Goal: Download file/media

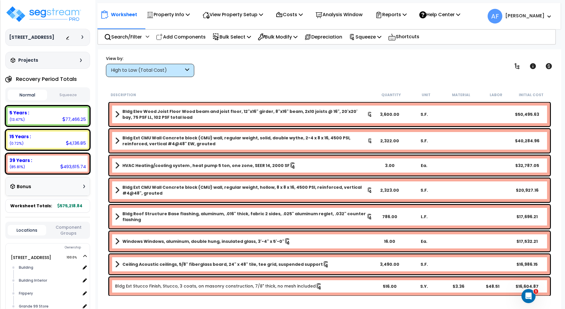
click at [254, 70] on div "View by: High to Low (Total Cost) High to Low (Total Cost)" at bounding box center [330, 66] width 452 height 22
click at [407, 16] on p "Reports" at bounding box center [391, 15] width 32 height 8
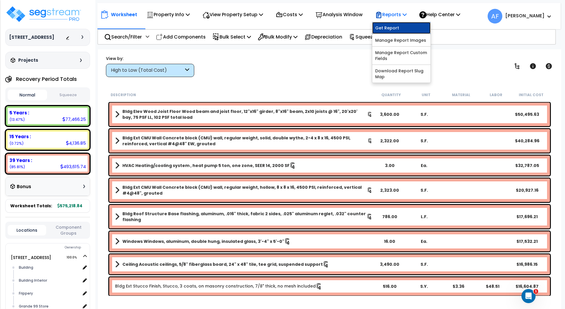
click at [402, 26] on link "Get Report" at bounding box center [401, 28] width 58 height 12
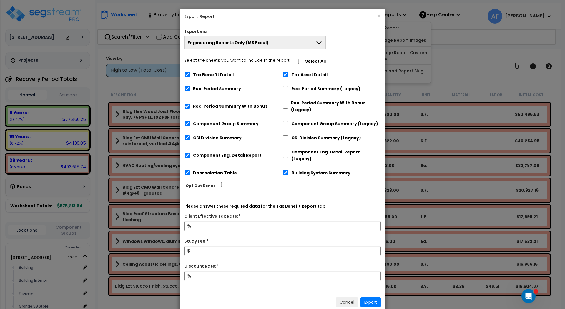
click at [259, 44] on span "Engineering Reports Only (MS Excel)" at bounding box center [228, 43] width 81 height 6
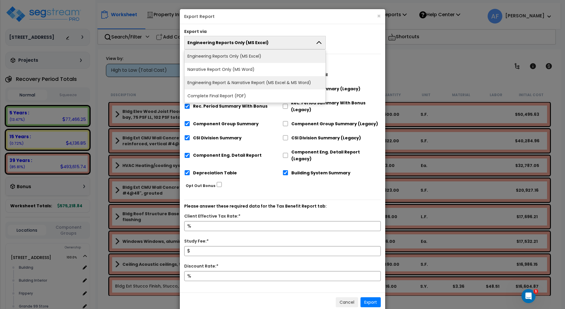
click at [267, 81] on li "Engineering Report & Narrative Report (MS Excel & MS Word)" at bounding box center [255, 82] width 141 height 13
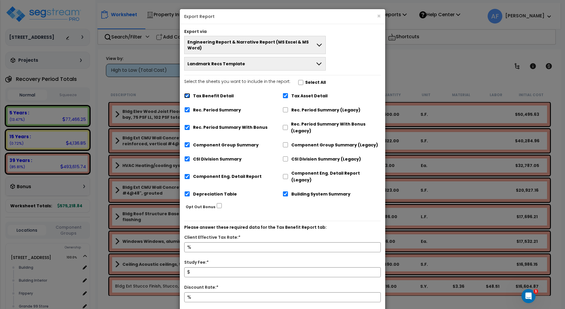
click at [188, 93] on input "Tax Benefit Detail" at bounding box center [187, 95] width 6 height 5
checkbox input "false"
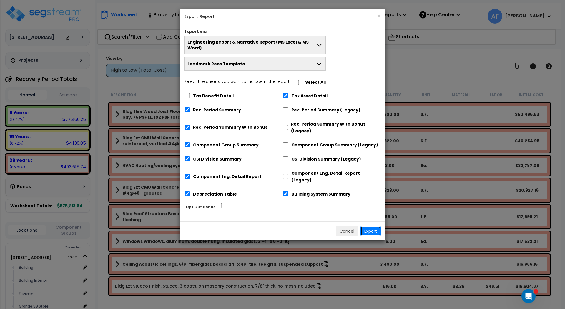
click at [373, 226] on button "Export" at bounding box center [371, 231] width 20 height 10
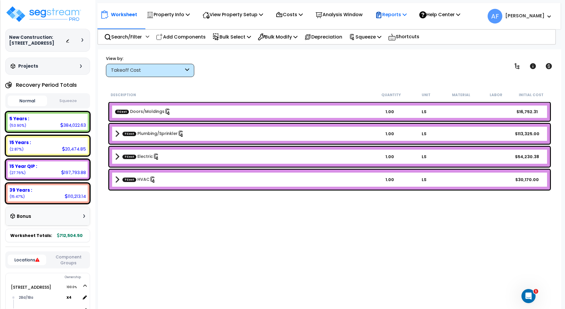
click at [407, 14] on icon at bounding box center [405, 14] width 4 height 5
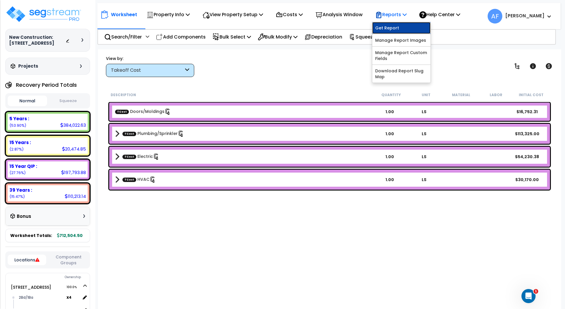
click at [406, 30] on link "Get Report" at bounding box center [401, 28] width 58 height 12
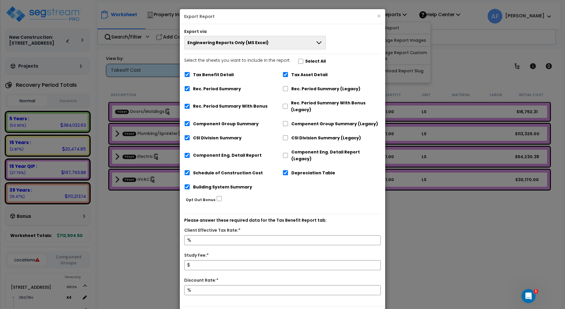
click at [269, 42] on button "Engineering Reports Only (MS Excel)" at bounding box center [255, 43] width 142 height 14
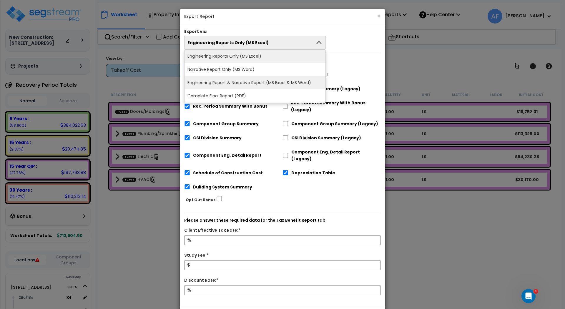
click at [271, 80] on li "Engineering Report & Narrative Report (MS Excel & MS Word)" at bounding box center [255, 82] width 141 height 13
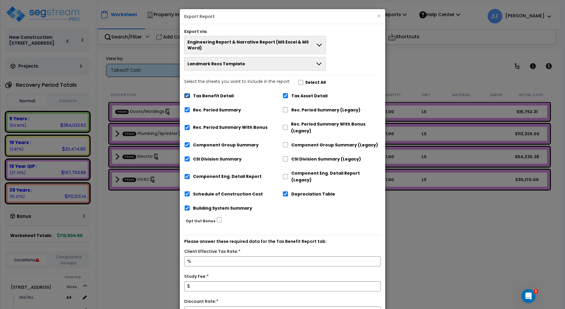
click at [187, 93] on input "Tax Benefit Detail" at bounding box center [187, 95] width 6 height 5
checkbox input "false"
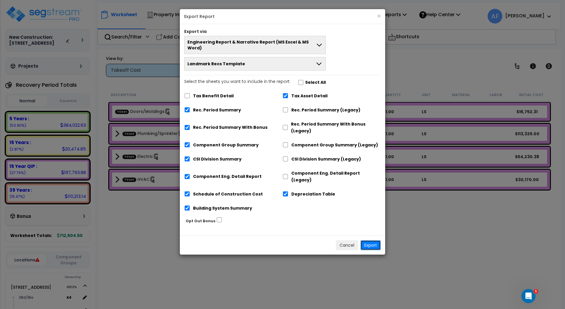
click at [372, 241] on button "Export" at bounding box center [371, 246] width 20 height 10
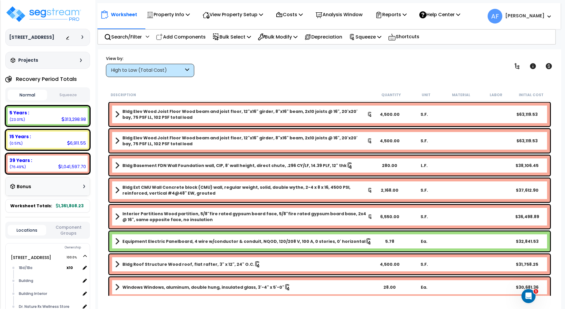
click at [337, 56] on div "View by: High to Low (Total Cost) High to Low (Total Cost)" at bounding box center [330, 66] width 452 height 22
click at [407, 15] on icon at bounding box center [405, 14] width 4 height 5
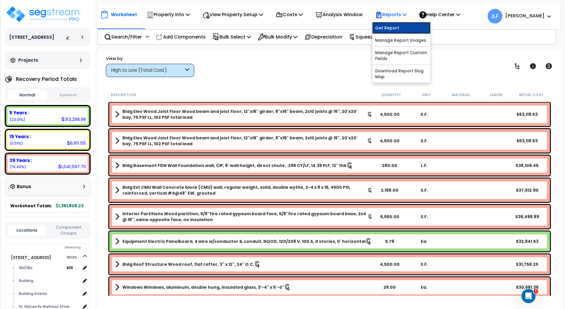
click at [402, 27] on link "Get Report" at bounding box center [401, 28] width 58 height 12
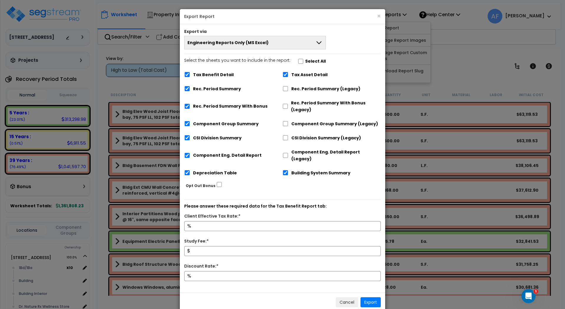
click at [269, 44] on button "Engineering Reports Only (MS Excel)" at bounding box center [255, 43] width 142 height 14
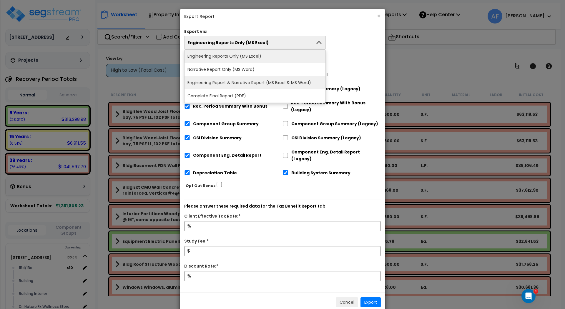
click at [279, 81] on li "Engineering Report & Narrative Report (MS Excel & MS Word)" at bounding box center [255, 82] width 141 height 13
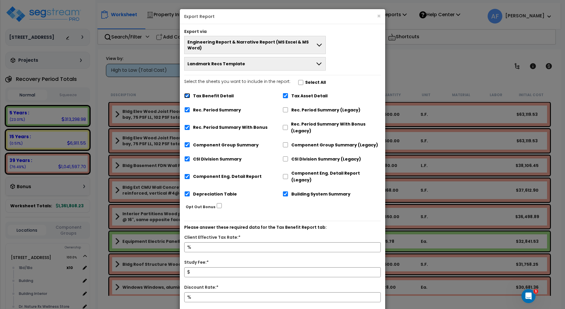
click at [186, 93] on input "Tax Benefit Detail" at bounding box center [187, 95] width 6 height 5
checkbox input "false"
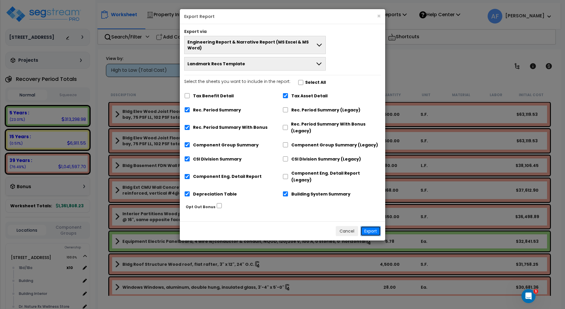
click at [374, 226] on button "Export" at bounding box center [371, 231] width 20 height 10
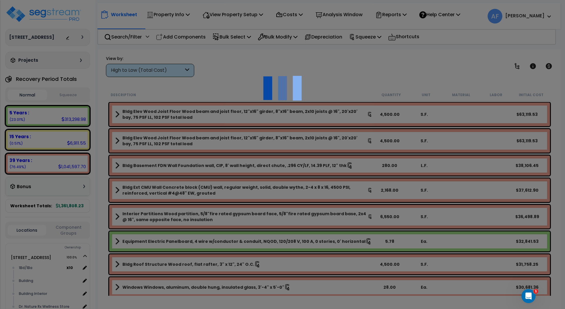
click at [433, 136] on div at bounding box center [282, 154] width 565 height 309
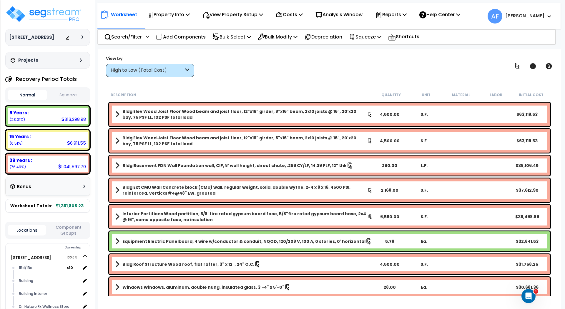
click at [546, 16] on span at bounding box center [548, 16] width 6 height 7
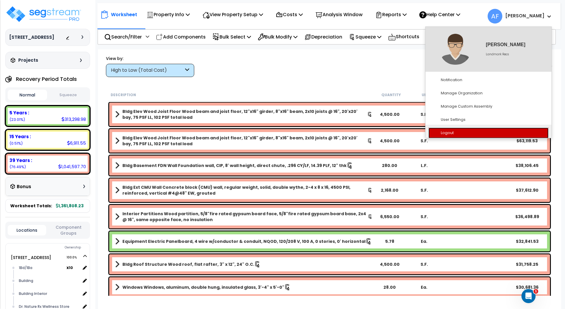
click at [459, 133] on link "Logout" at bounding box center [489, 133] width 120 height 11
